Goal: Task Accomplishment & Management: Manage account settings

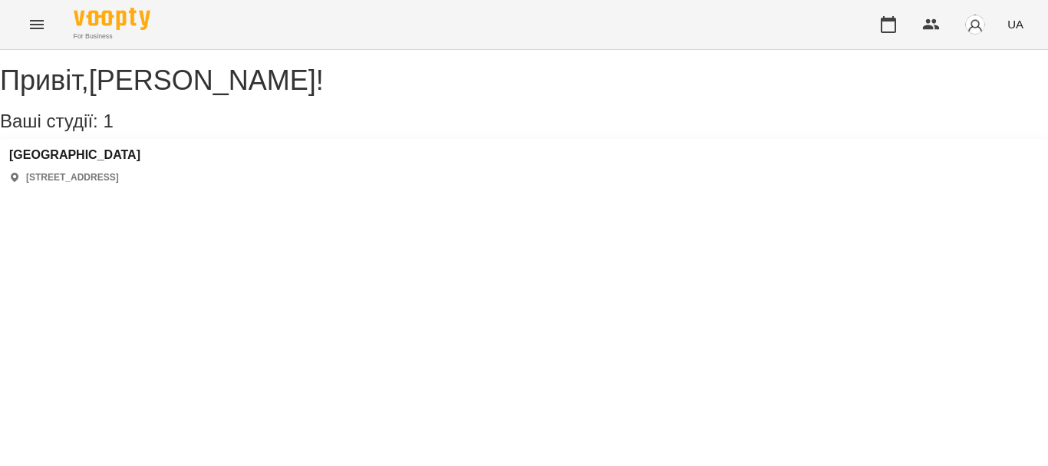
click at [326, 193] on div "Привіт , [PERSON_NAME] ! Ваші студії: 1 Polonista center [STREET_ADDRESS]" at bounding box center [524, 121] width 1048 height 143
click at [120, 162] on h3 "[GEOGRAPHIC_DATA]" at bounding box center [74, 155] width 131 height 14
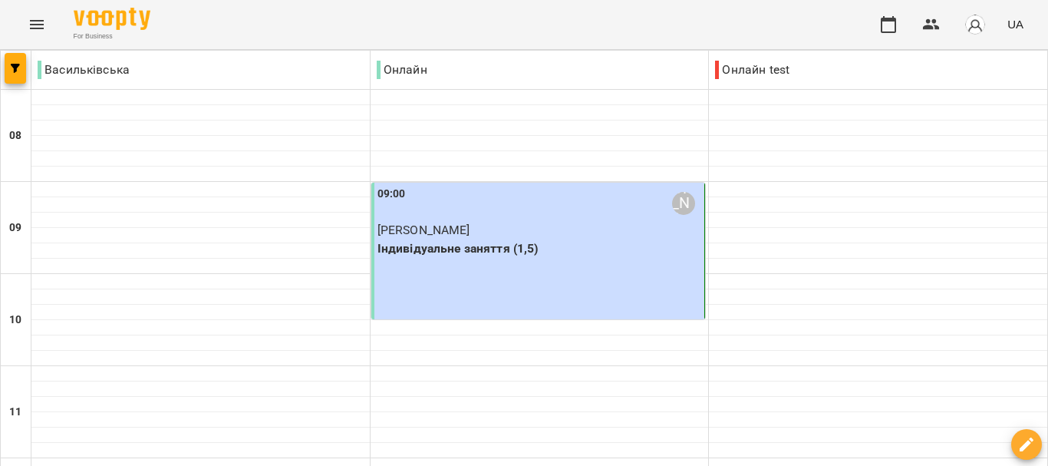
scroll to position [1107, 0]
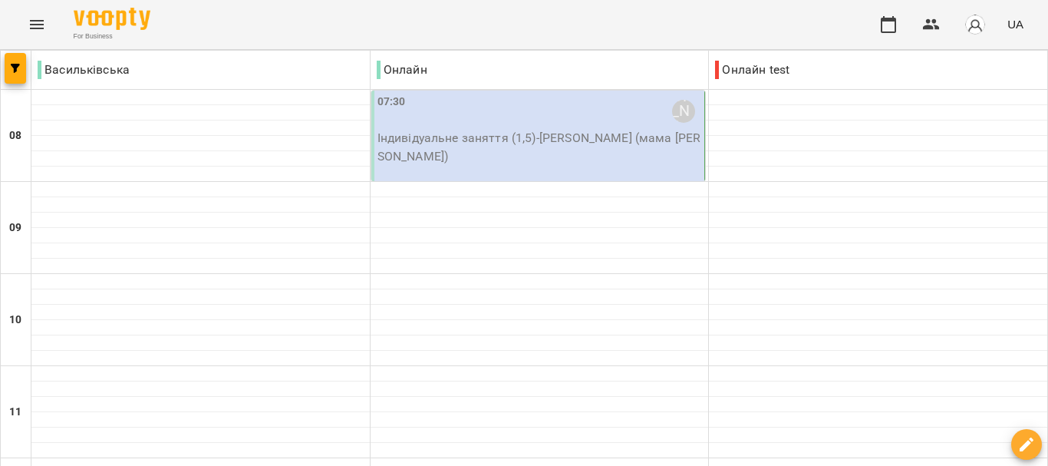
click at [537, 132] on p "Індивідуальне заняття (1,5) - [PERSON_NAME] (мама [PERSON_NAME])" at bounding box center [539, 147] width 324 height 36
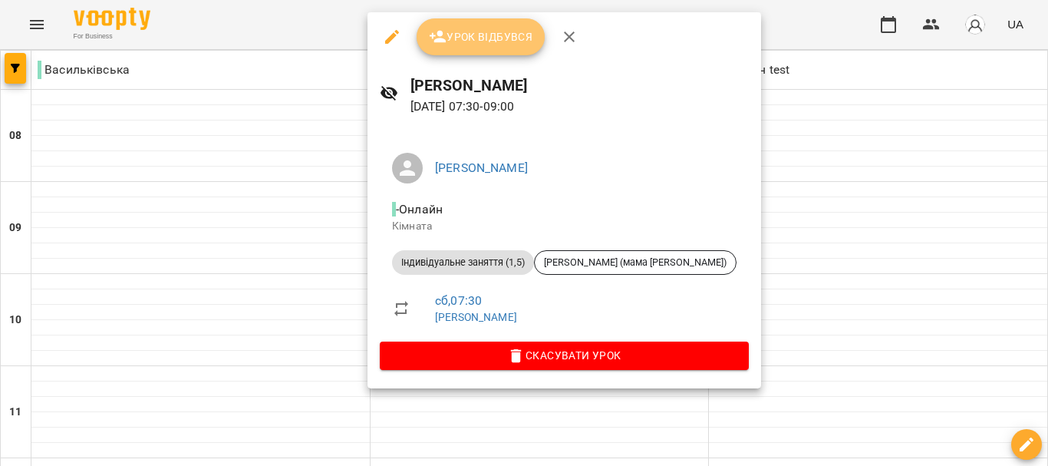
click at [508, 34] on span "Урок відбувся" at bounding box center [481, 37] width 104 height 18
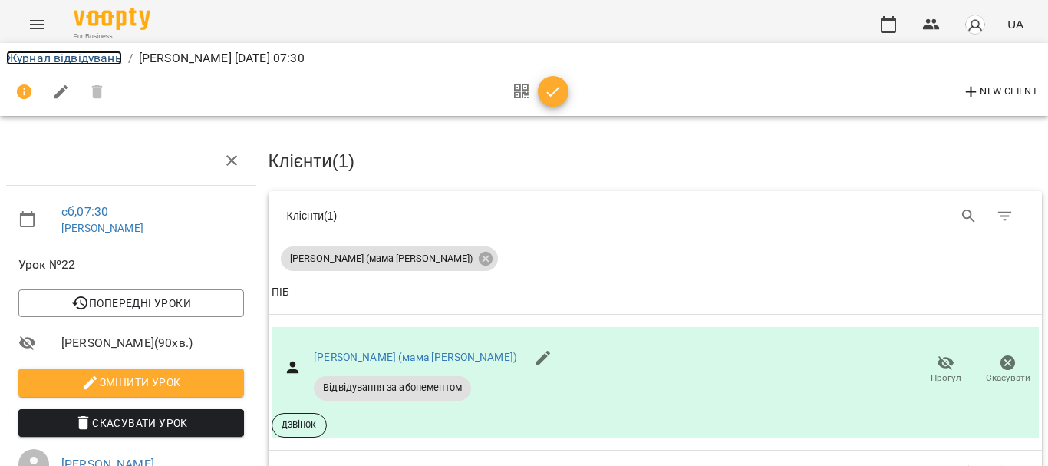
click at [104, 56] on link "Журнал відвідувань" at bounding box center [64, 58] width 116 height 15
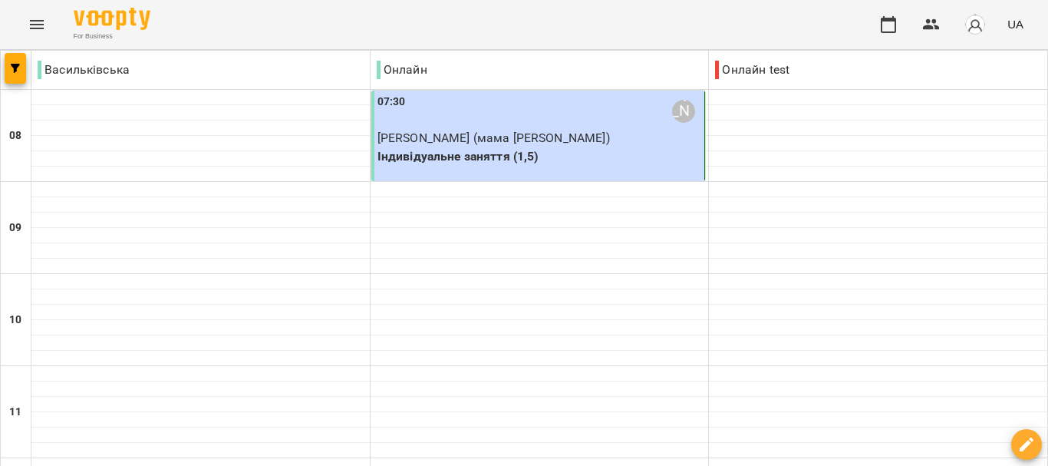
scroll to position [394, 0]
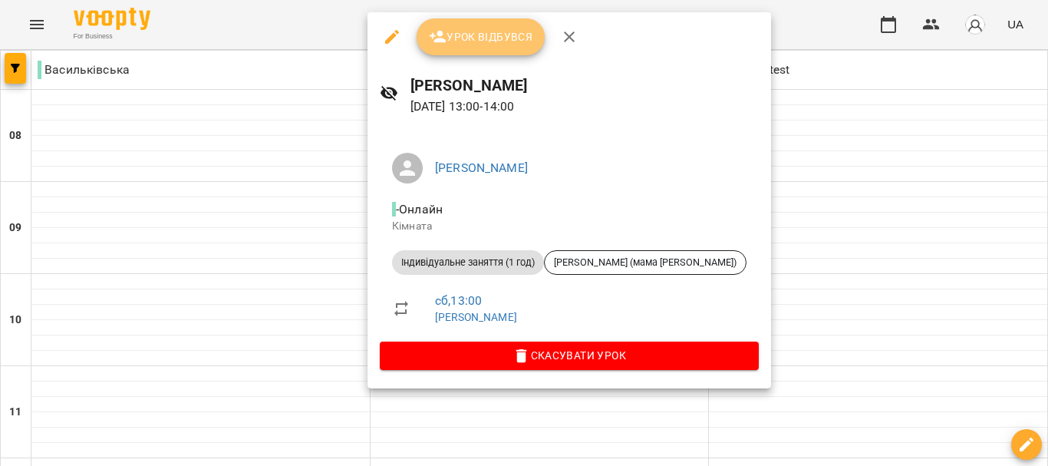
click at [442, 31] on icon "button" at bounding box center [438, 37] width 18 height 18
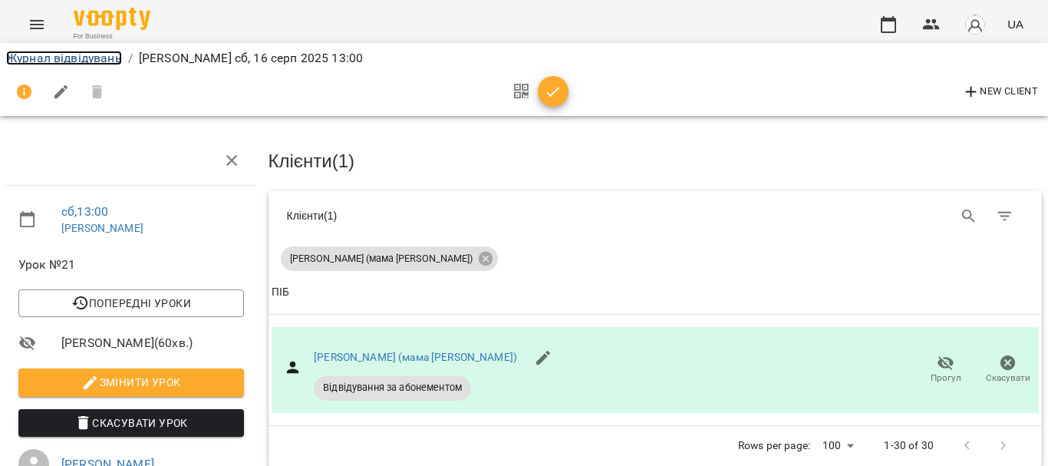
click at [97, 62] on link "Журнал відвідувань" at bounding box center [64, 58] width 116 height 15
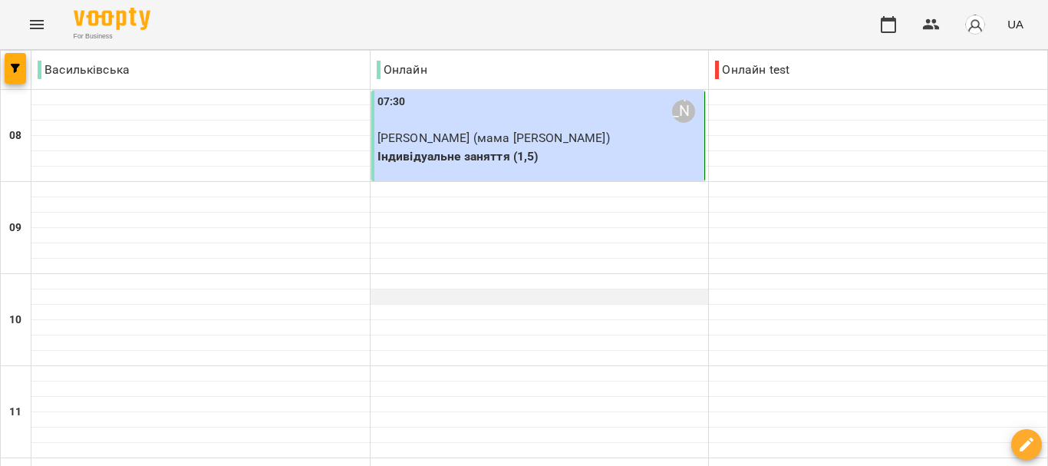
scroll to position [827, 0]
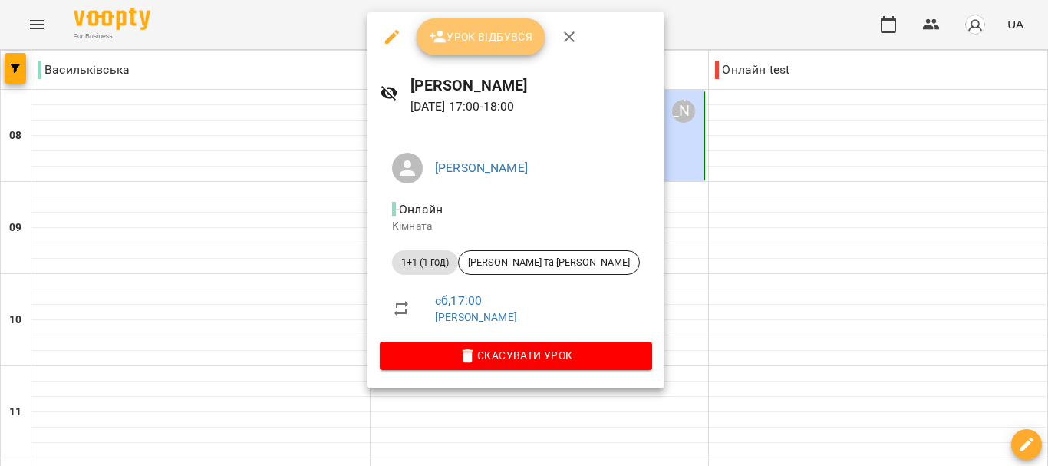
click at [465, 42] on span "Урок відбувся" at bounding box center [481, 37] width 104 height 18
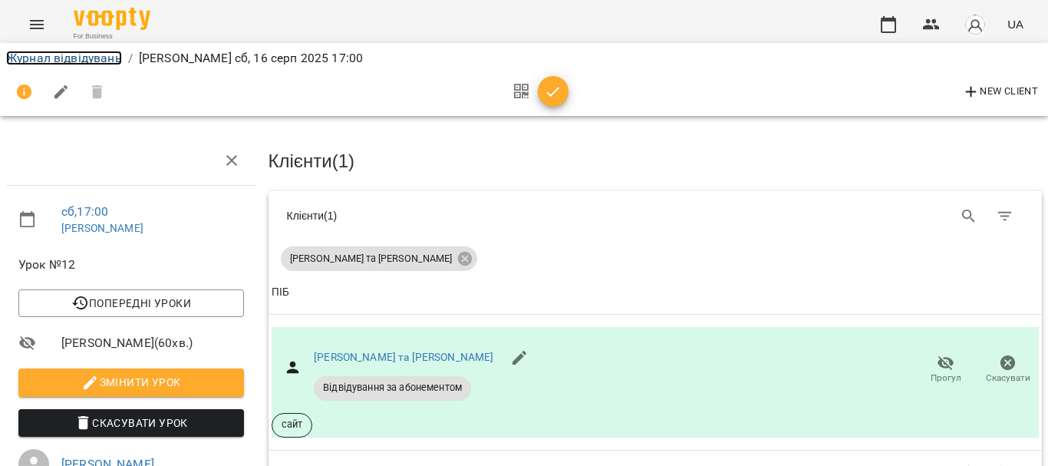
click at [43, 63] on link "Журнал відвідувань" at bounding box center [64, 58] width 116 height 15
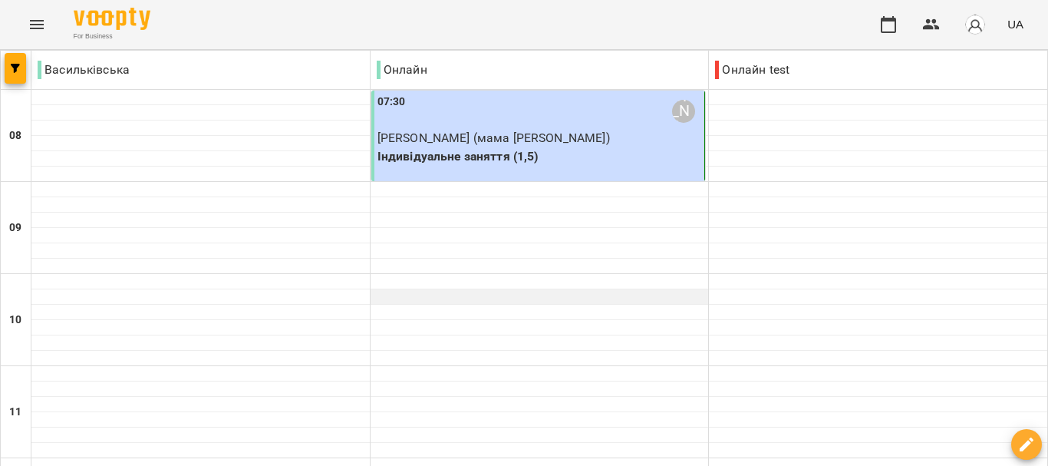
scroll to position [1107, 0]
